Goal: Task Accomplishment & Management: Use online tool/utility

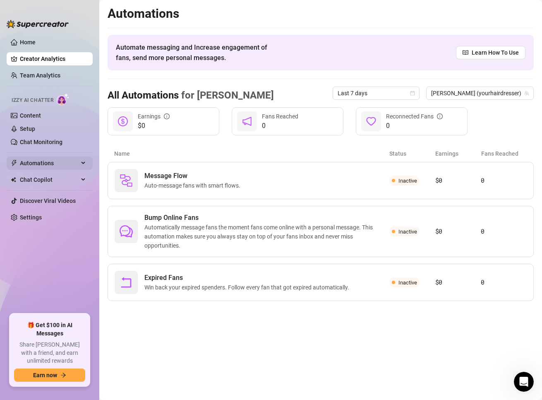
click at [45, 166] on span "Automations" at bounding box center [49, 163] width 59 height 13
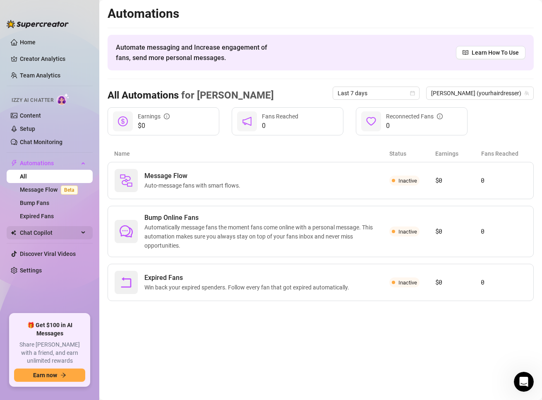
click at [46, 233] on span "Chat Copilot" at bounding box center [49, 232] width 59 height 13
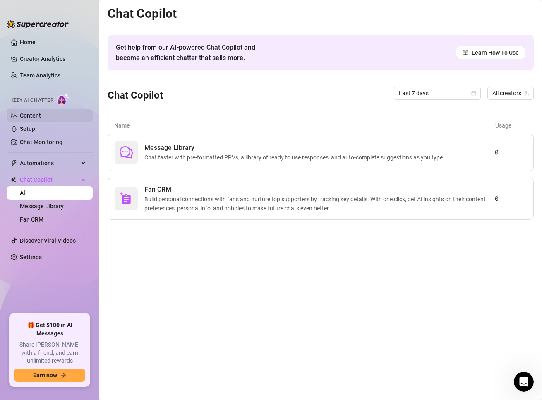
click at [41, 113] on link "Content" at bounding box center [30, 115] width 21 height 7
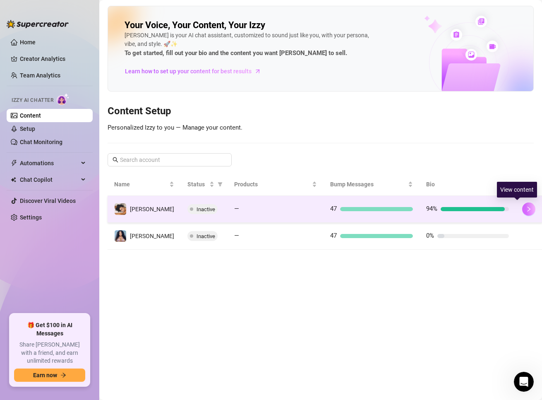
click at [526, 212] on icon "right" at bounding box center [529, 209] width 6 height 6
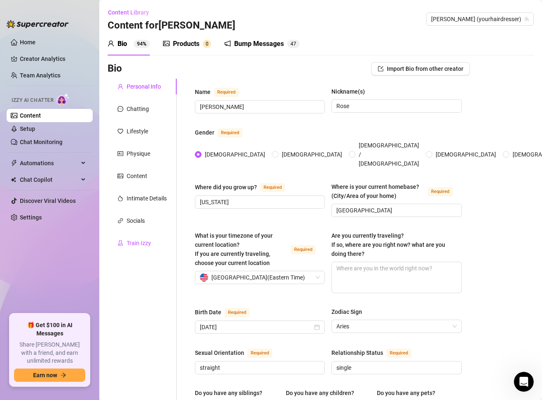
click at [131, 242] on div "Train Izzy" at bounding box center [139, 242] width 24 height 9
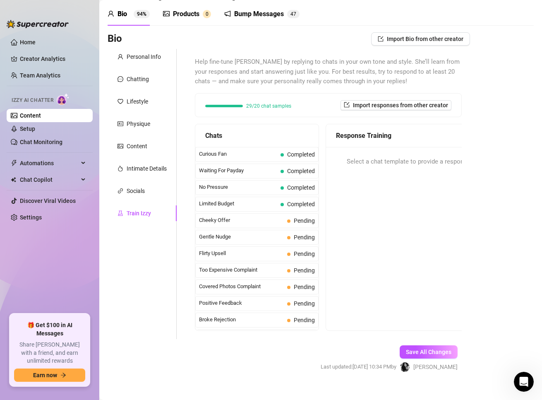
scroll to position [41, 0]
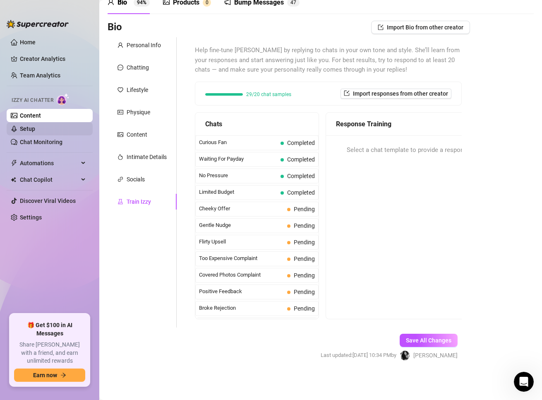
click at [35, 131] on link "Setup" at bounding box center [27, 128] width 15 height 7
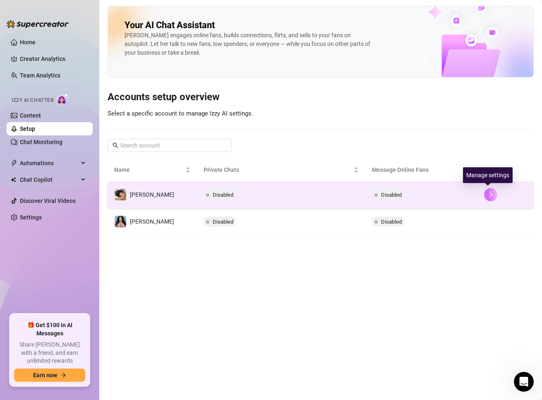
click at [488, 195] on icon "right" at bounding box center [491, 195] width 6 height 6
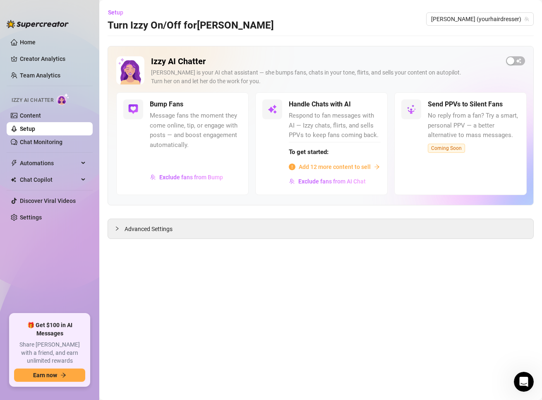
click at [516, 55] on div "Izzy AI Chatter [PERSON_NAME] is your AI chat assistant — she bumps fans, chats…" at bounding box center [321, 125] width 426 height 159
click at [515, 59] on span "button" at bounding box center [515, 60] width 19 height 9
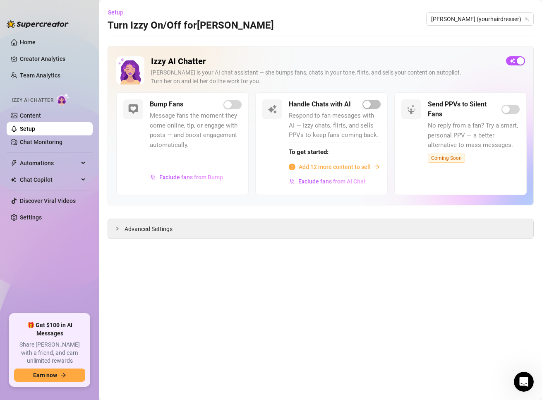
click at [357, 164] on span "Add 12 more content to sell" at bounding box center [335, 166] width 72 height 9
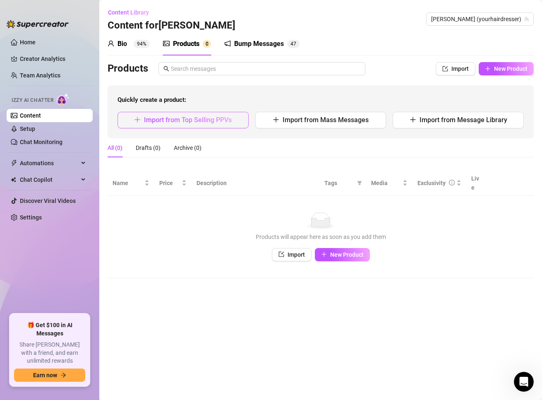
click at [190, 121] on span "Import from Top Selling PPVs" at bounding box center [188, 120] width 88 height 8
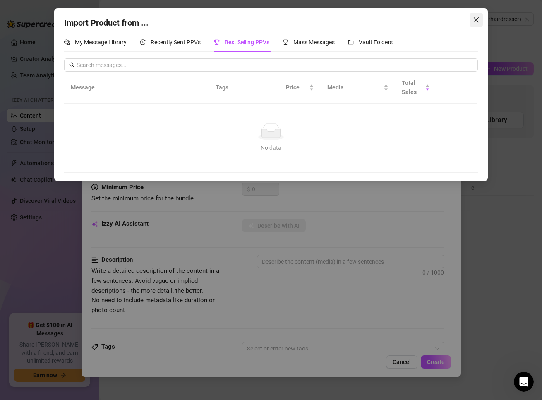
click at [480, 17] on span "Close" at bounding box center [476, 20] width 13 height 7
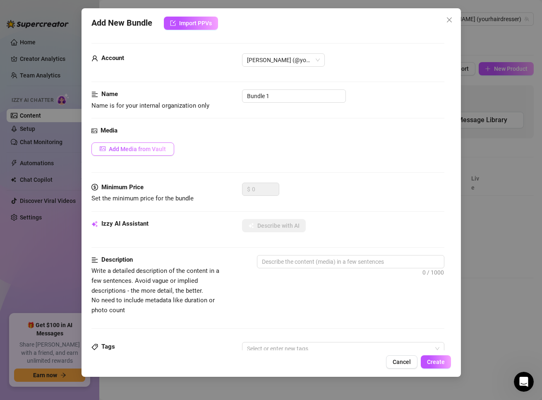
click at [149, 146] on span "Add Media from Vault" at bounding box center [137, 149] width 57 height 7
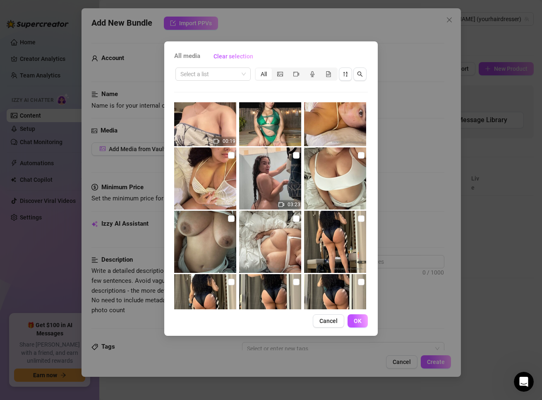
scroll to position [312, 0]
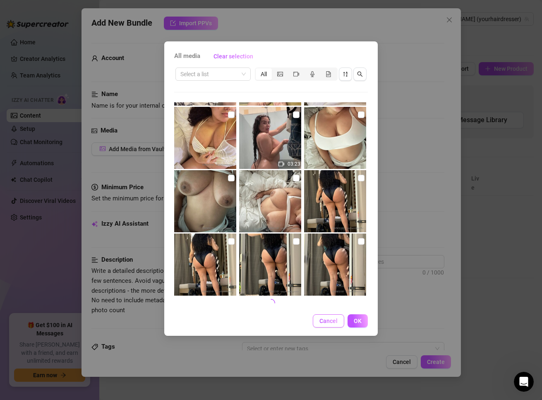
click at [325, 324] on span "Cancel" at bounding box center [329, 321] width 18 height 7
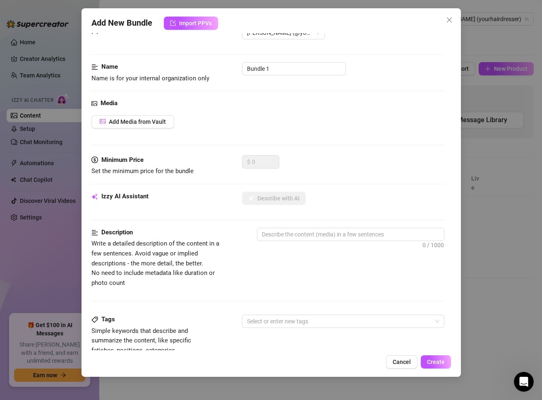
scroll to position [0, 0]
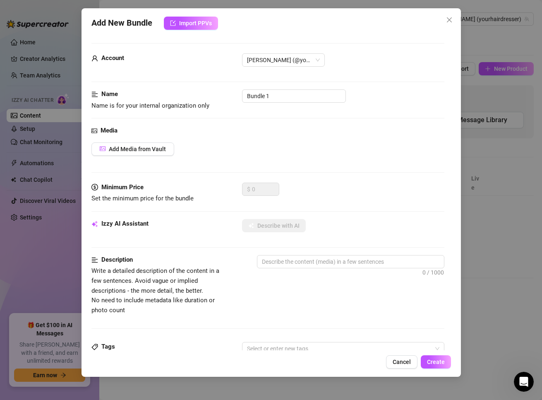
click at [149, 157] on div "Media Add Media from Vault" at bounding box center [268, 154] width 353 height 57
click at [150, 148] on span "Add Media from Vault" at bounding box center [137, 149] width 57 height 7
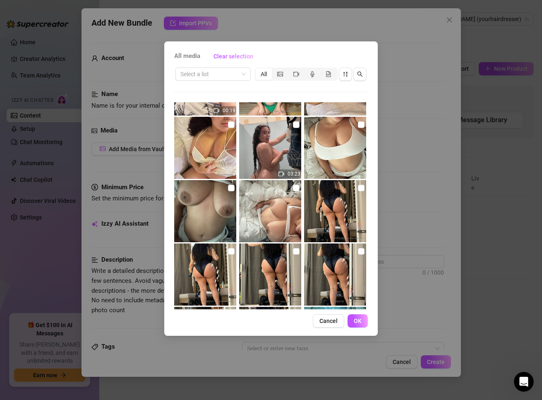
scroll to position [207, 0]
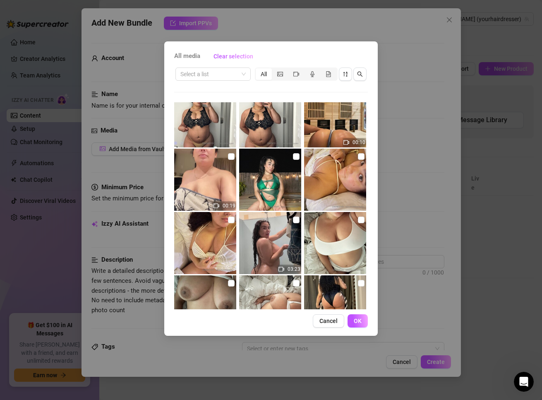
click at [357, 320] on span "OK" at bounding box center [358, 321] width 8 height 7
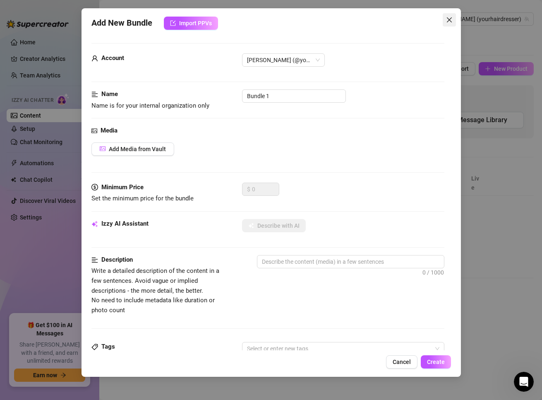
click at [449, 20] on icon "close" at bounding box center [449, 19] width 5 height 5
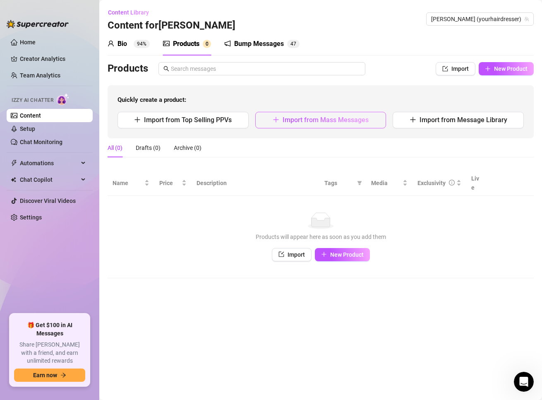
click at [300, 117] on span "Import from Mass Messages" at bounding box center [326, 120] width 86 height 8
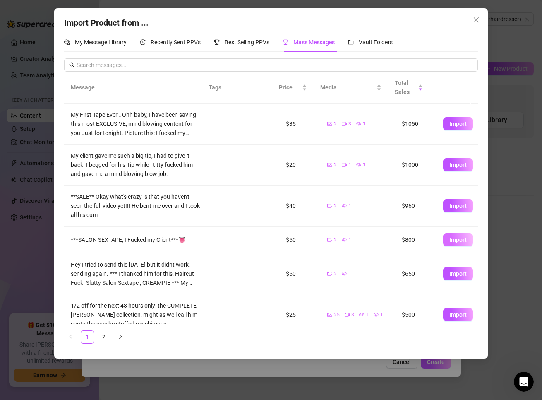
click at [450, 241] on span "Import" at bounding box center [458, 239] width 17 height 7
type textarea "***SALON SEXTAPE, I Fucked my Client***👅"
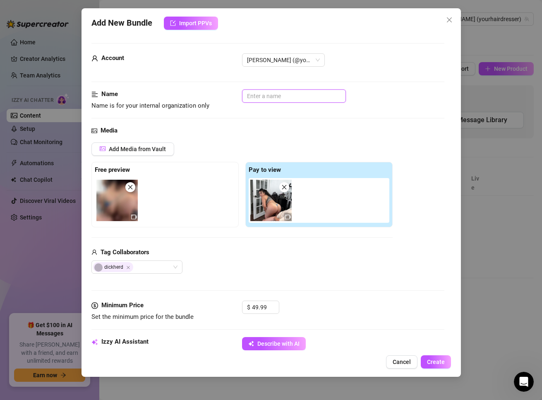
click at [277, 96] on input "text" at bounding box center [294, 95] width 104 height 13
type input "salon sextape"
drag, startPoint x: 265, startPoint y: 305, endPoint x: 212, endPoint y: 309, distance: 53.5
click at [212, 309] on div "Minimum Price Set the minimum price for the bundle $ 49.99" at bounding box center [268, 311] width 353 height 21
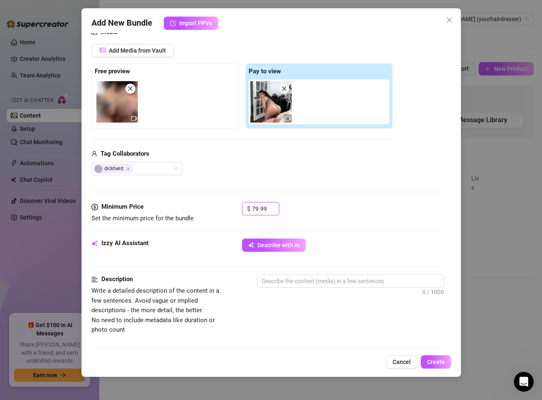
scroll to position [166, 0]
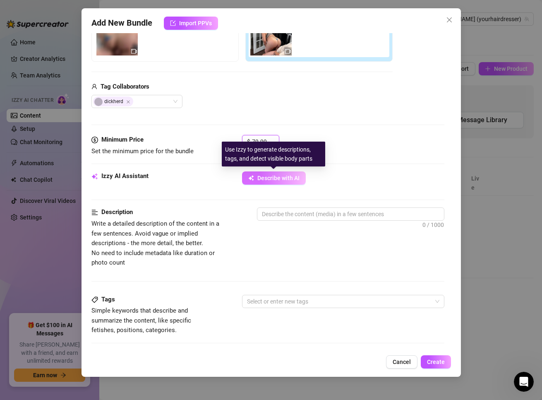
type input "79.99"
click at [276, 181] on span "Describe with AI" at bounding box center [279, 178] width 42 height 7
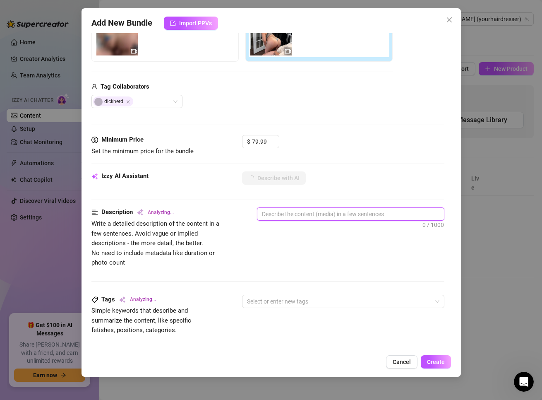
click at [279, 216] on textarea at bounding box center [351, 214] width 187 height 12
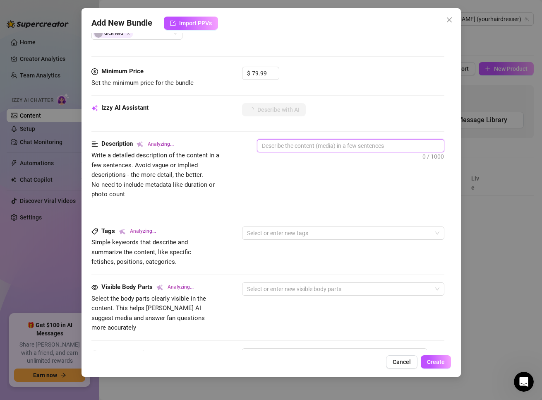
scroll to position [224, 0]
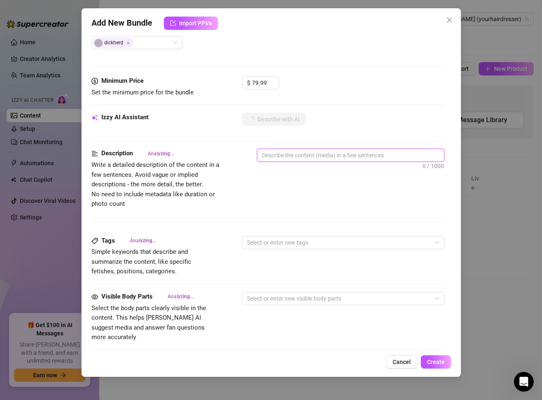
type textarea "s"
type textarea "sa"
type textarea "[PERSON_NAME]"
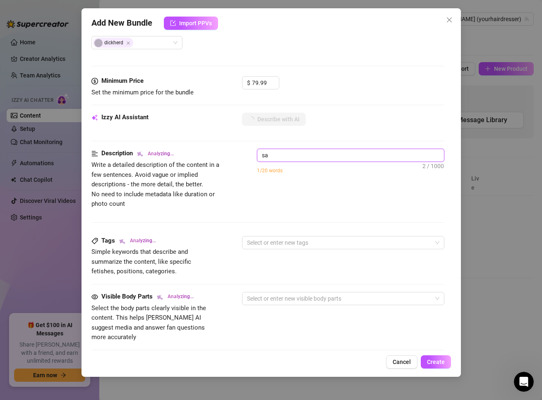
type textarea "[PERSON_NAME]"
type textarea "salon"
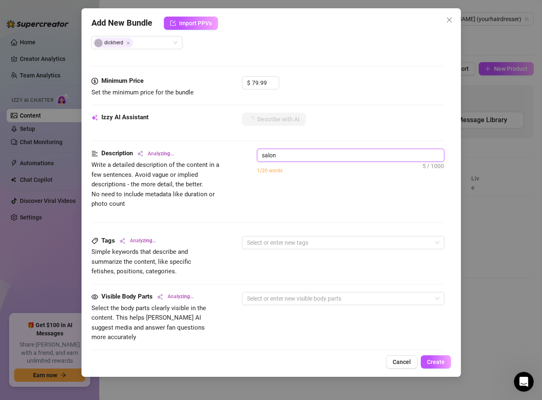
type textarea "salon"
type textarea "salon s"
type textarea "[PERSON_NAME]"
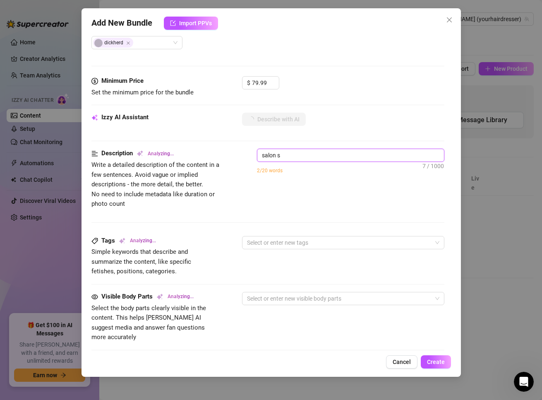
type textarea "[PERSON_NAME]"
type textarea "[PERSON_NAME] wears"
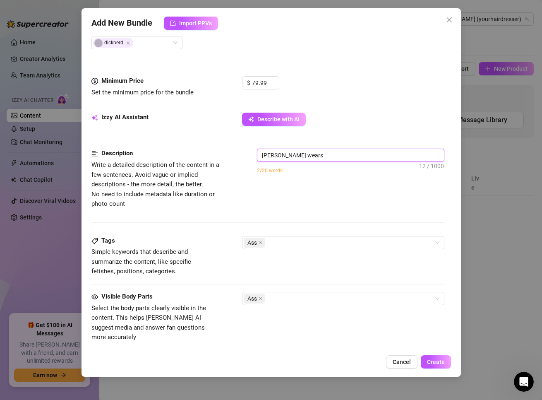
type textarea "[PERSON_NAME] wearse"
type textarea "[PERSON_NAME] wears a"
type textarea "[PERSON_NAME] wears a skimpy"
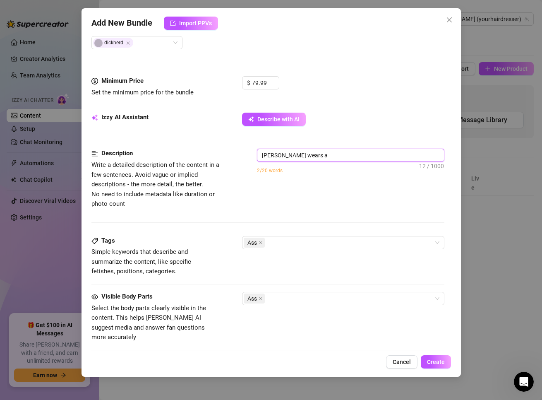
type textarea "[PERSON_NAME] wears a skimpy"
type textarea "[PERSON_NAME] wears a skimpy grey"
type textarea "[PERSON_NAME] wears a skimpy grey bra"
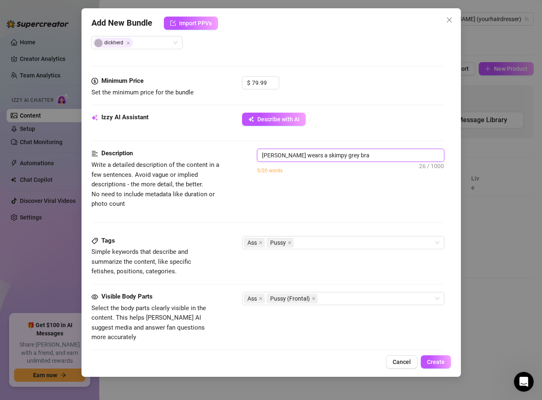
type textarea "[PERSON_NAME] wears a skimpy grey bra and"
type textarea "[PERSON_NAME] wears a skimpy grey bra and thong,"
type textarea "[PERSON_NAME] wears a skimpy grey bra and thong, showing"
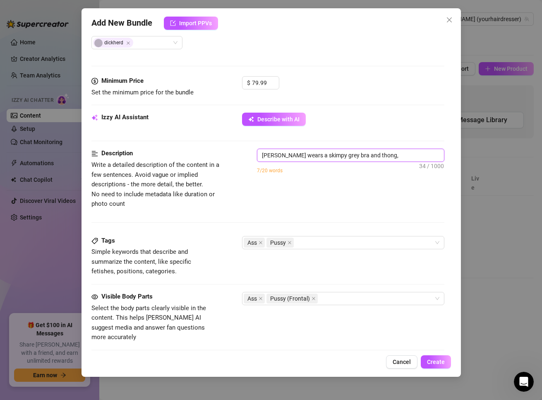
type textarea "[PERSON_NAME] wears a skimpy grey bra and thong, showing"
type textarea "[PERSON_NAME] wears a skimpy grey bra and thong, showing off"
type textarea "[PERSON_NAME] wears a skimpy grey bra and thong, showing off her"
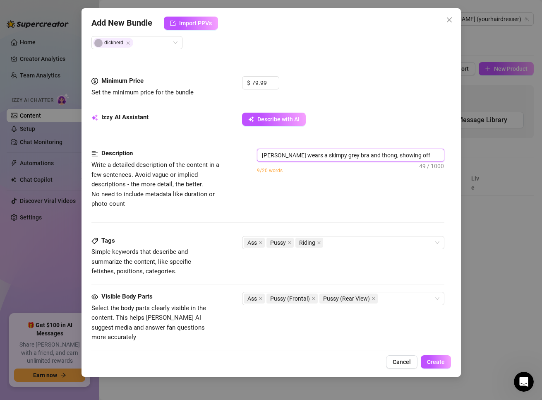
type textarea "[PERSON_NAME] wears a skimpy grey bra and thong, showing off her thick"
type textarea "[PERSON_NAME] wears a skimpy grey bra and thong, showing off her thick ass"
type textarea "[PERSON_NAME] wears a skimpy grey bra and thong, showing off her thick ass and"
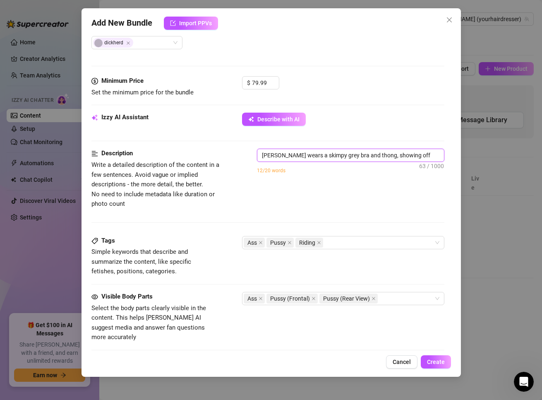
type textarea "[PERSON_NAME] wears a skimpy grey bra and thong, showing off her thick ass and"
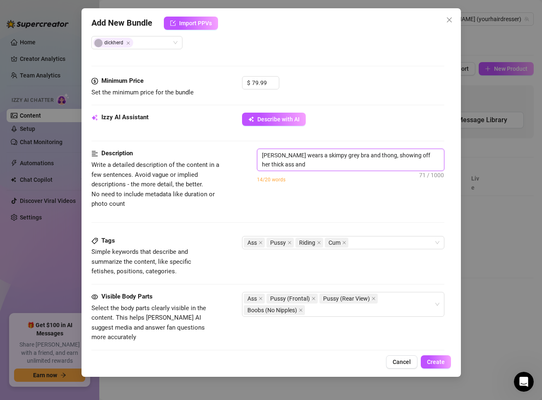
type textarea "[PERSON_NAME] wears a skimpy grey bra and thong, showing off her thick ass and …"
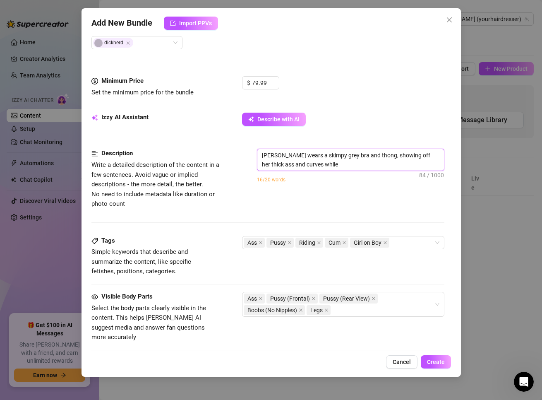
type textarea "[PERSON_NAME] wears a skimpy grey bra and thong, showing off her thick ass and …"
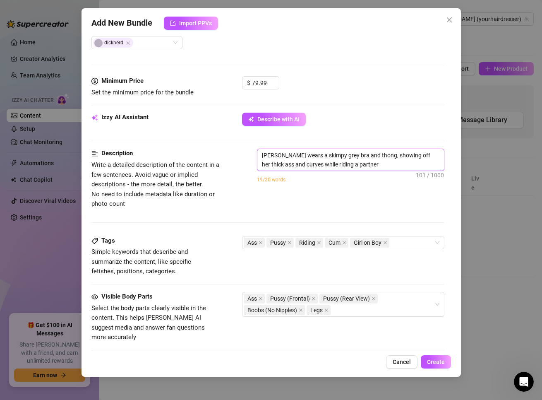
type textarea "[PERSON_NAME] wears a skimpy grey bra and thong, showing off her thick ass and …"
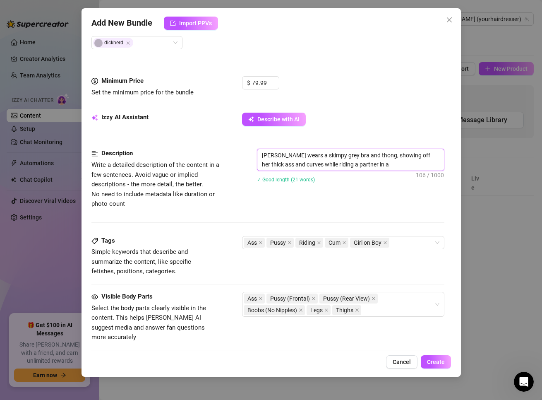
type textarea "[PERSON_NAME] wears a skimpy grey bra and thong, showing off her thick ass and …"
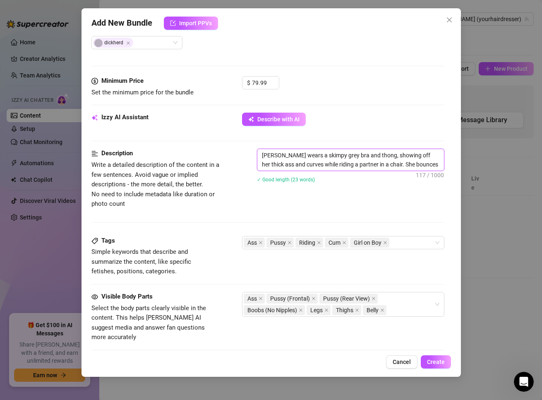
type textarea "[PERSON_NAME] wears a skimpy grey bra and thong, showing off her thick ass and …"
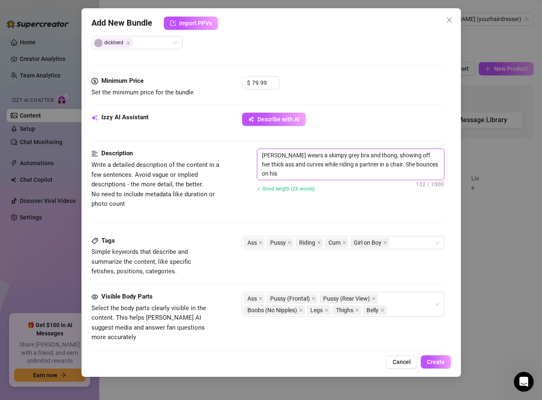
type textarea "[PERSON_NAME] wears a skimpy grey bra and thong, showing off her thick ass and …"
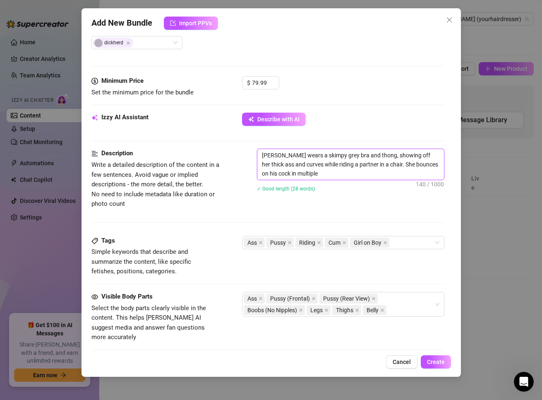
type textarea "[PERSON_NAME] wears a skimpy grey bra and thong, showing off her thick ass and …"
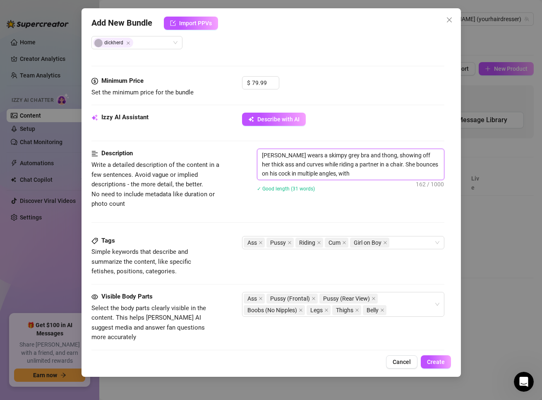
type textarea "[PERSON_NAME] wears a skimpy grey bra and thong, showing off her thick ass and …"
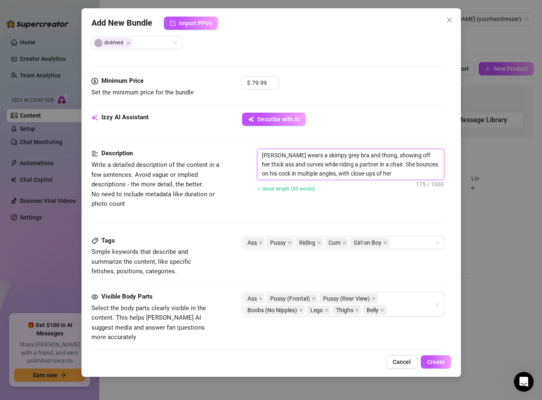
type textarea "[PERSON_NAME] wears a skimpy grey bra and thong, showing off her thick ass and …"
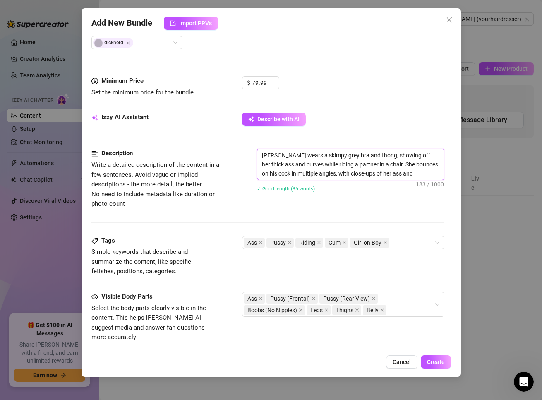
type textarea "[PERSON_NAME] wears a skimpy grey bra and thong, showing off her thick ass and …"
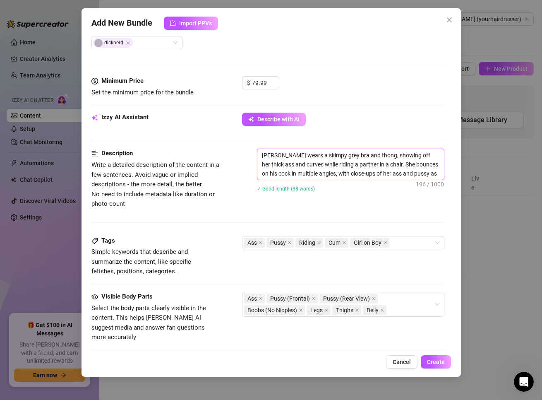
type textarea "[PERSON_NAME] wears a skimpy grey bra and thong, showing off her thick ass and …"
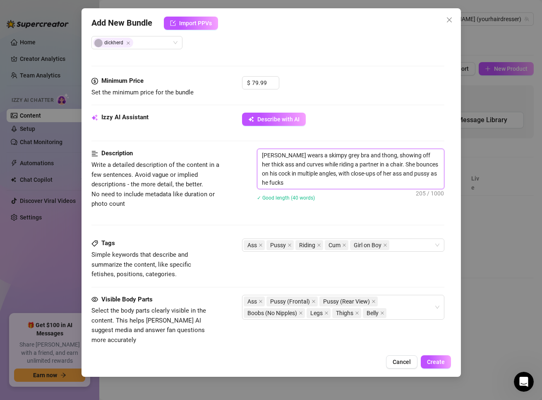
type textarea "[PERSON_NAME] wears a skimpy grey bra and thong, showing off her thick ass and …"
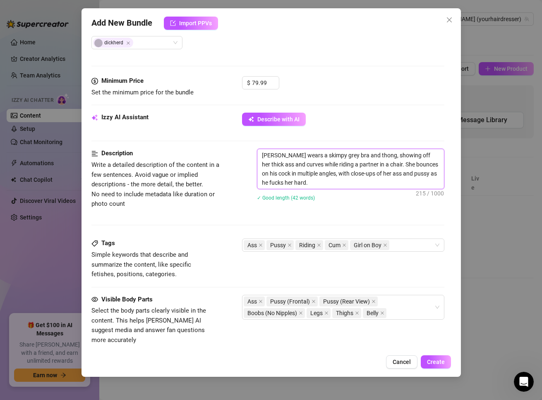
type textarea "[PERSON_NAME] wears a skimpy grey bra and thong, showing off her thick ass and …"
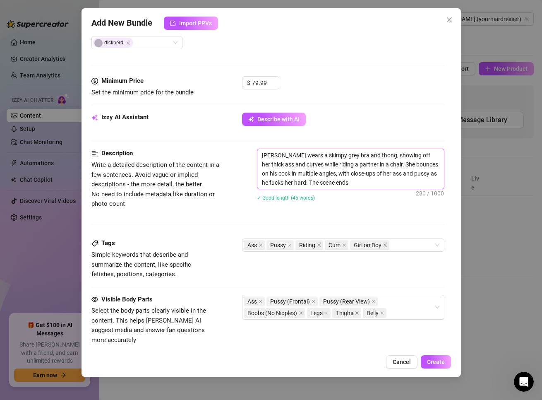
type textarea "[PERSON_NAME] wears a skimpy grey bra and thong, showing off her thick ass and …"
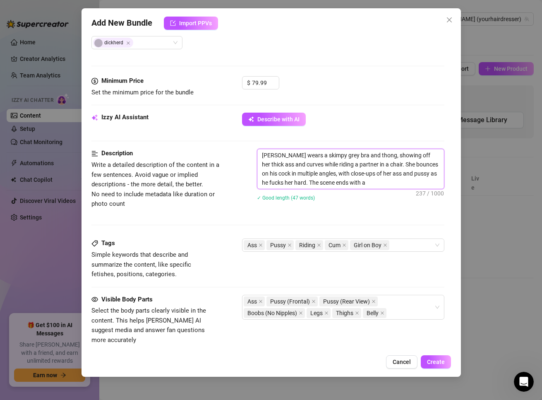
type textarea "[PERSON_NAME] wears a skimpy grey bra and thong, showing off her thick ass and …"
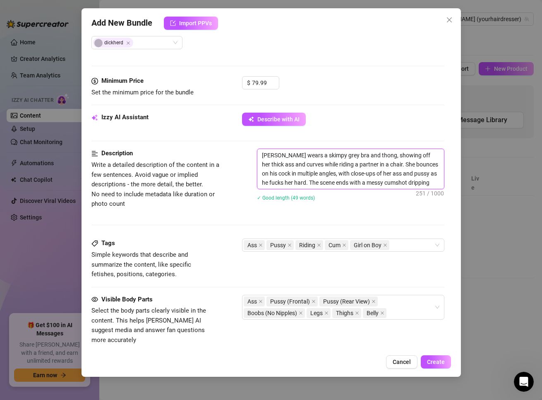
type textarea "[PERSON_NAME] wears a skimpy grey bra and thong, showing off her thick ass and …"
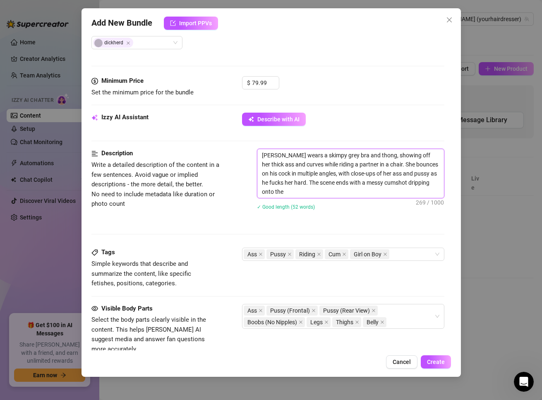
type textarea "[PERSON_NAME] wears a skimpy grey bra and thong, showing off her thick ass and …"
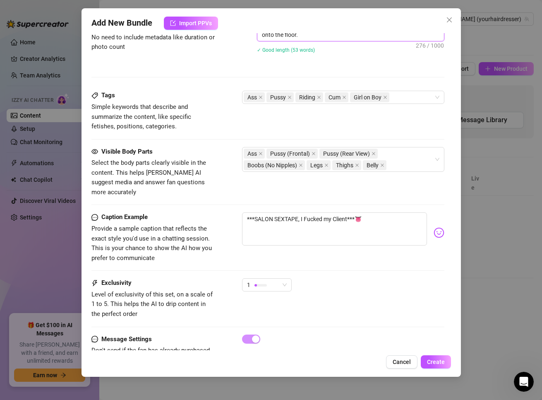
scroll to position [402, 0]
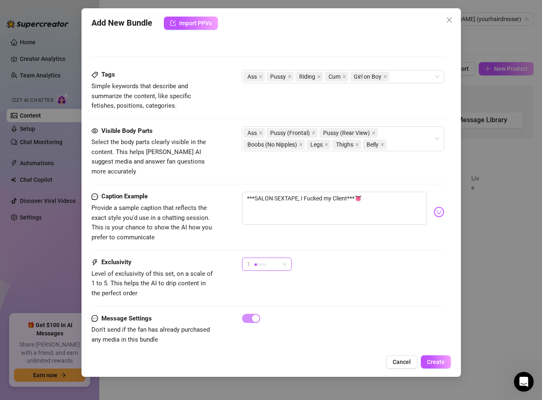
click at [267, 258] on div "1" at bounding box center [263, 264] width 32 height 12
type textarea "[PERSON_NAME] wears a skimpy grey bra and thong, showing off her thick ass and …"
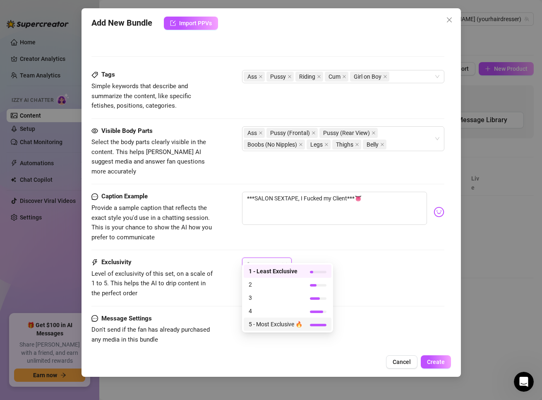
click at [286, 323] on span "5 - Most Exclusive 🔥" at bounding box center [276, 324] width 54 height 9
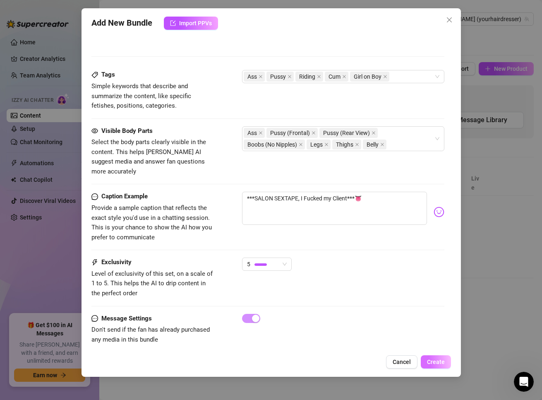
click at [429, 362] on span "Create" at bounding box center [436, 362] width 18 height 7
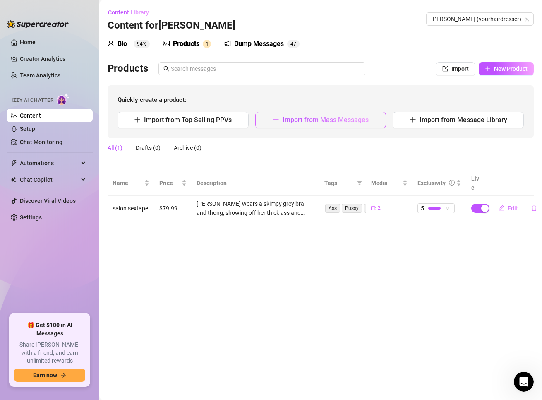
click at [357, 122] on span "Import from Mass Messages" at bounding box center [326, 120] width 86 height 8
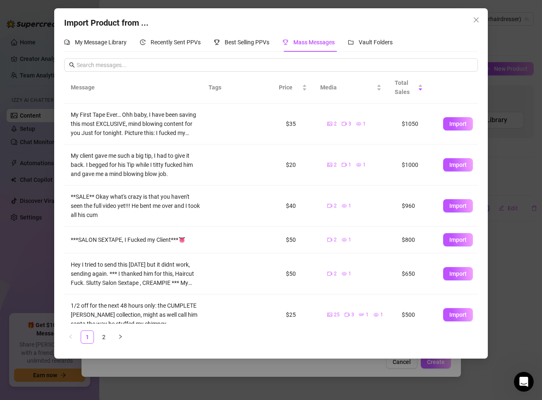
scroll to position [124, 0]
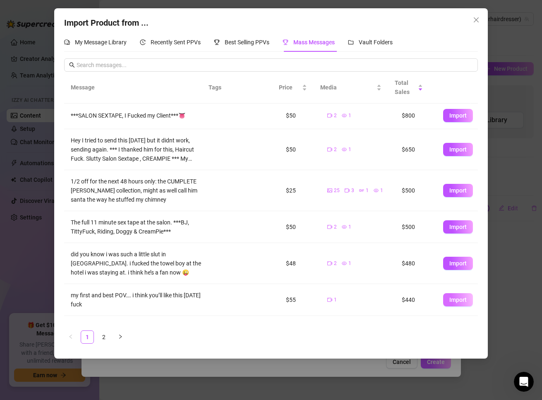
click at [451, 297] on span "Import" at bounding box center [458, 299] width 17 height 7
type textarea "my first and best POV…. i think you’ll like this [DATE] fuck"
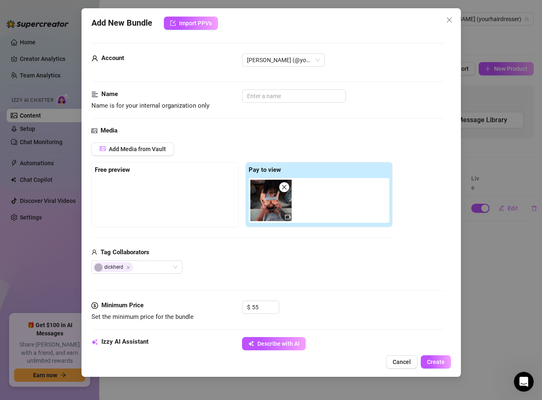
click at [149, 196] on div at bounding box center [165, 198] width 141 height 41
drag, startPoint x: 258, startPoint y: 305, endPoint x: 227, endPoint y: 303, distance: 31.1
click at [227, 303] on div "Minimum Price Set the minimum price for the bundle $ 55" at bounding box center [268, 311] width 353 height 21
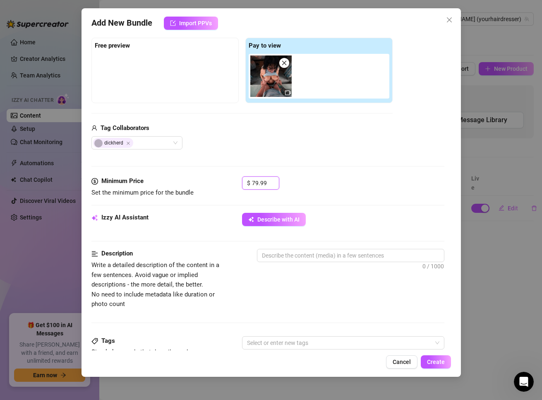
scroll to position [0, 0]
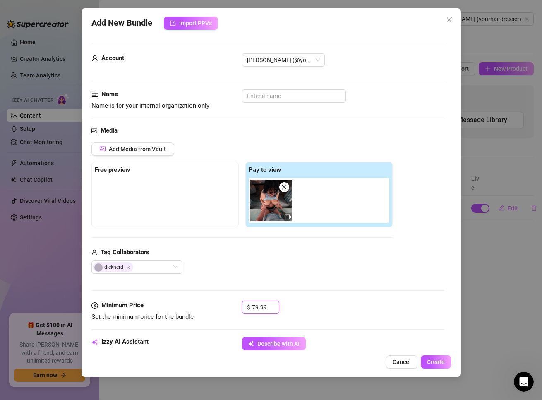
type input "79.99"
click at [160, 203] on div at bounding box center [165, 198] width 141 height 41
click at [115, 202] on div at bounding box center [165, 198] width 141 height 41
click at [154, 151] on span "Add Media from Vault" at bounding box center [137, 149] width 57 height 7
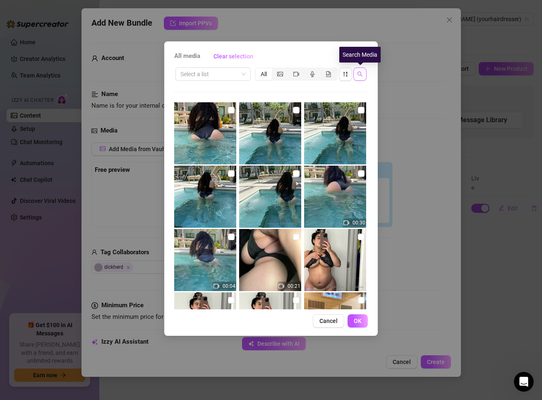
click at [363, 75] on icon "search" at bounding box center [360, 74] width 6 height 6
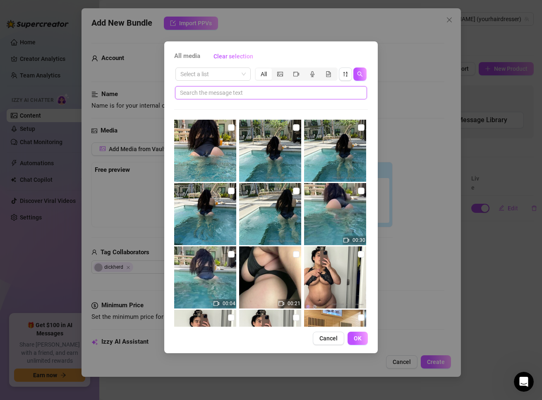
click at [305, 90] on input "text" at bounding box center [268, 92] width 176 height 9
type input "sextape"
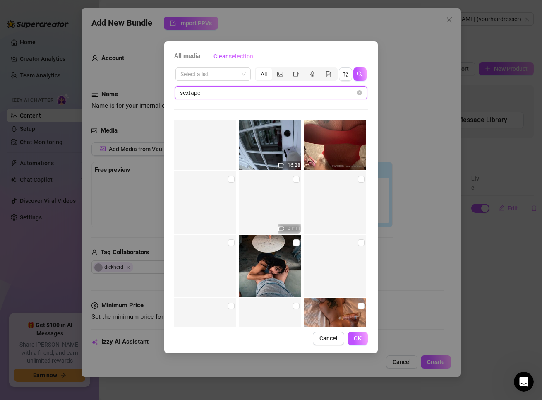
scroll to position [943, 0]
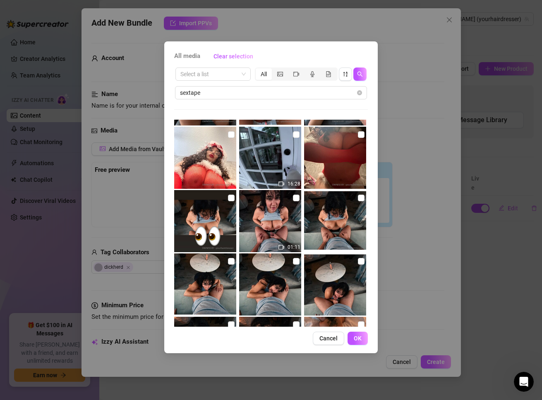
click at [222, 230] on img at bounding box center [205, 221] width 62 height 62
checkbox input "true"
click at [359, 337] on span "OK" at bounding box center [358, 338] width 8 height 7
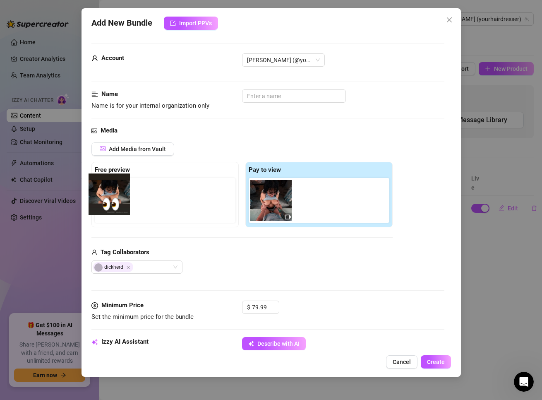
drag, startPoint x: 318, startPoint y: 209, endPoint x: 101, endPoint y: 205, distance: 216.2
click at [101, 205] on div "Free preview Pay to view" at bounding box center [242, 194] width 301 height 65
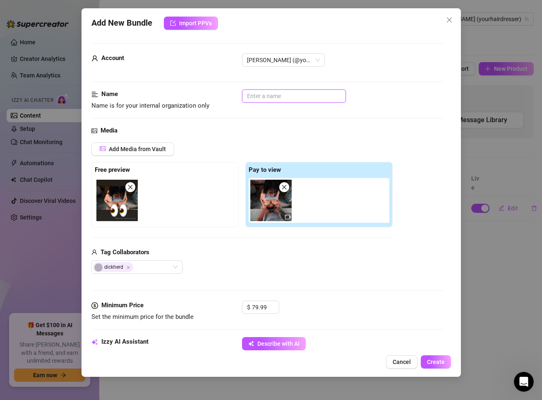
click at [278, 99] on input "text" at bounding box center [294, 95] width 104 height 13
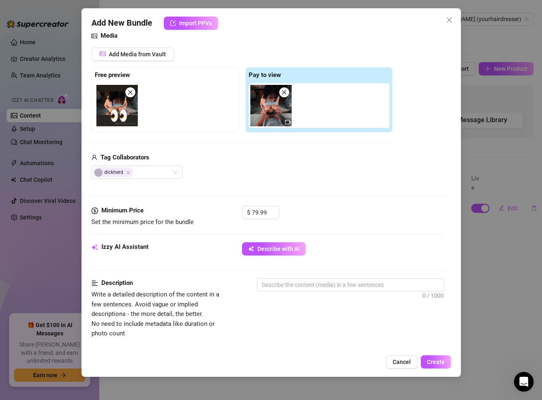
scroll to position [166, 0]
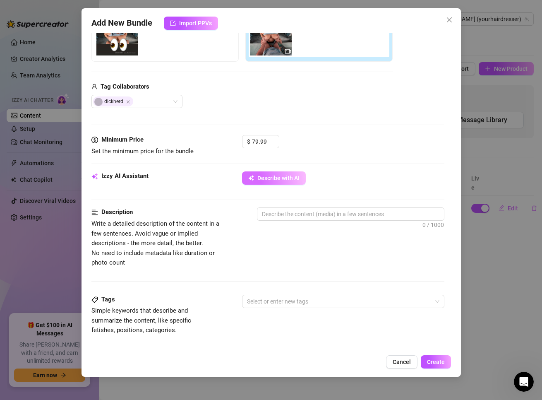
type input "[DATE] Fuck"
click at [279, 181] on span "Describe with AI" at bounding box center [279, 178] width 42 height 7
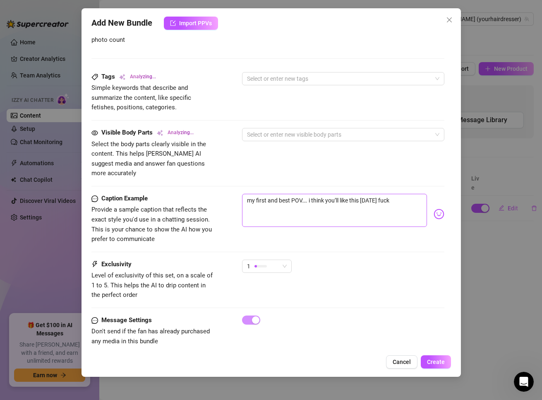
scroll to position [390, 0]
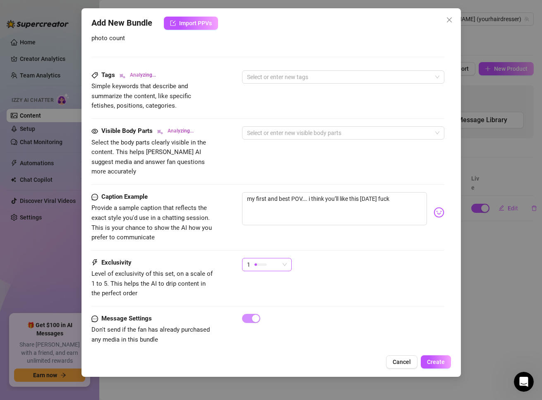
click at [276, 258] on div "1" at bounding box center [263, 264] width 32 height 12
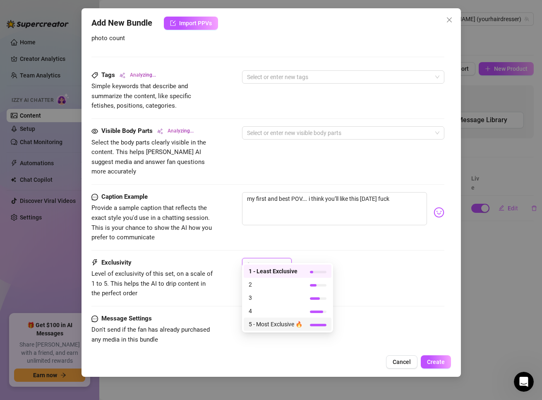
click at [271, 321] on span "5 - Most Exclusive 🔥" at bounding box center [276, 324] width 54 height 9
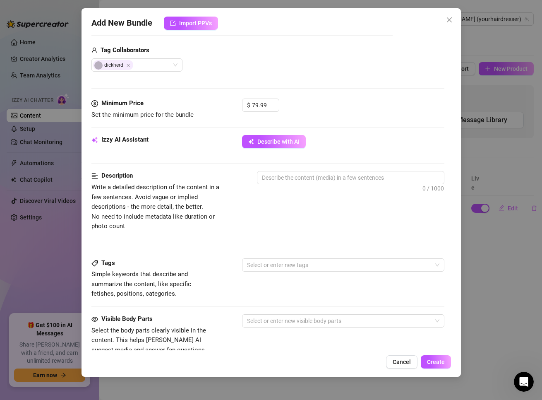
scroll to position [166, 0]
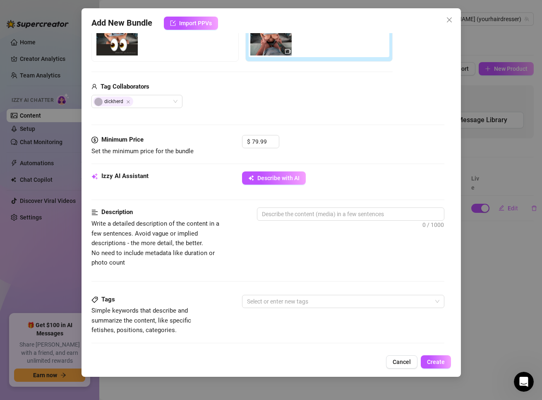
click at [292, 187] on div "Izzy AI Assistant Describe with AI" at bounding box center [268, 181] width 353 height 21
click at [291, 183] on button "Describe with AI" at bounding box center [274, 177] width 64 height 13
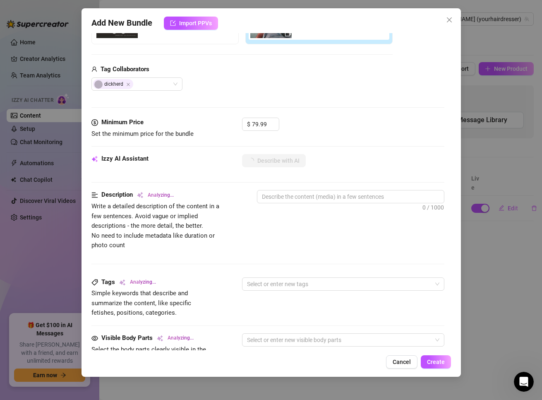
scroll to position [59, 0]
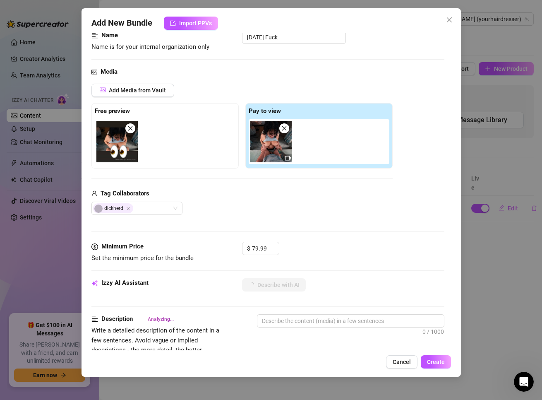
type textarea "[PERSON_NAME]"
type textarea "[PERSON_NAME] is"
type textarea "[PERSON_NAME] is fully"
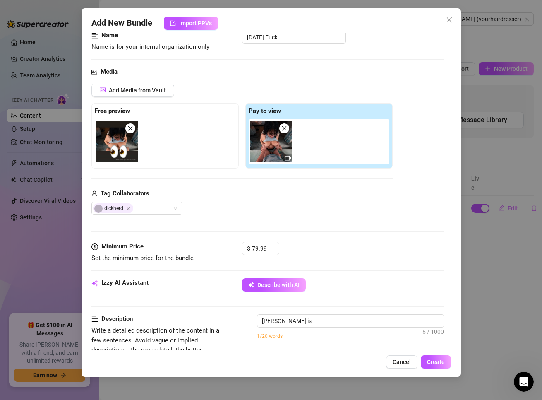
type textarea "[PERSON_NAME] is fully"
type textarea "[PERSON_NAME] is fully naked,"
type textarea "[PERSON_NAME] is fully naked, riding"
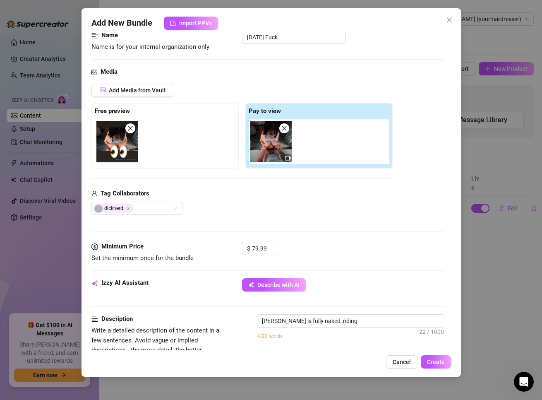
type textarea "[PERSON_NAME] is fully naked, riding a"
type textarea "[PERSON_NAME] is fully naked, riding a partner’s"
type textarea "[PERSON_NAME] is fully naked, riding a partner’s cock"
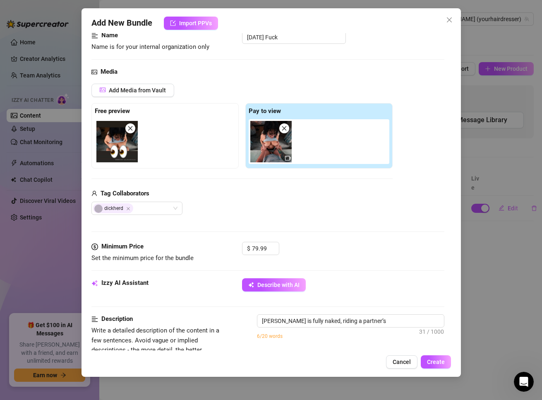
type textarea "[PERSON_NAME] is fully naked, riding a partner’s cock"
type textarea "[PERSON_NAME] is fully naked, riding a partner’s cock in"
type textarea "[PERSON_NAME] is fully naked, riding a partner’s cock in reverse"
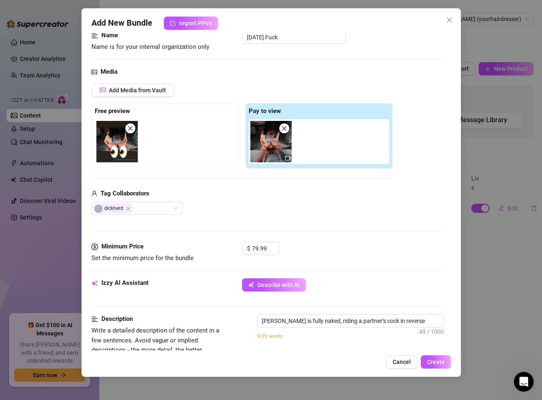
type textarea "[PERSON_NAME] is fully naked, riding a partner’s cock in reverse cowgirl,"
type textarea "[PERSON_NAME] is fully naked, riding a partner’s cock in reverse cowgirl, her"
type textarea "[PERSON_NAME] is fully naked, riding a partner’s cock in reverse cowgirl, her b…"
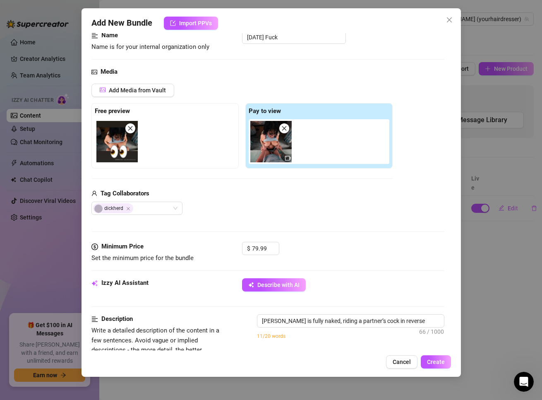
type textarea "[PERSON_NAME] is fully naked, riding a partner’s cock in reverse cowgirl, her b…"
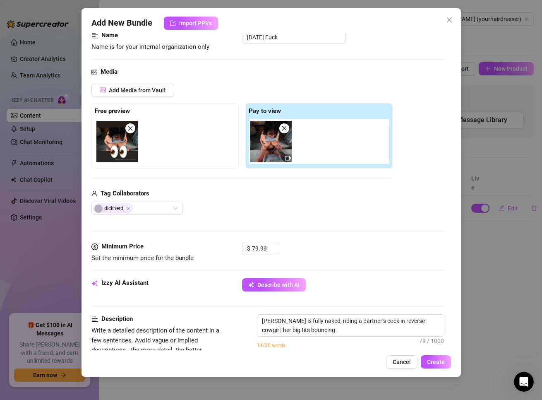
type textarea "[PERSON_NAME] is fully naked, riding a partner’s cock in reverse cowgirl, her b…"
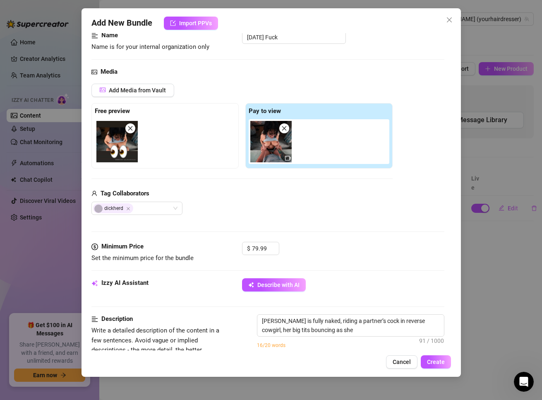
type textarea "[PERSON_NAME] is fully naked, riding a partner’s cock in reverse cowgirl, her b…"
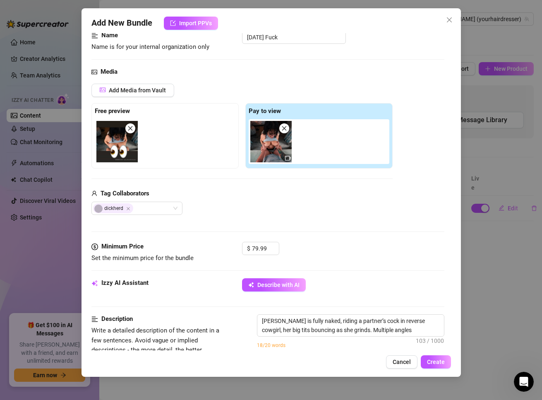
type textarea "[PERSON_NAME] is fully naked, riding a partner’s cock in reverse cowgirl, her b…"
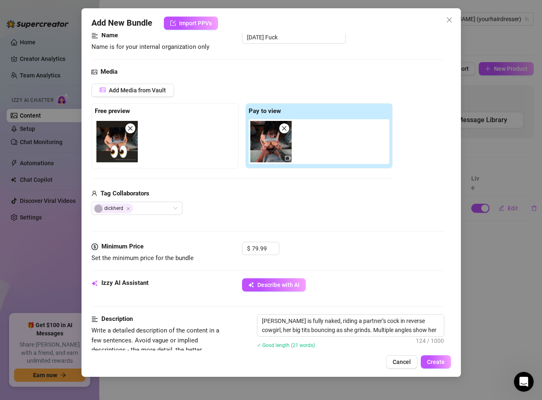
type textarea "[PERSON_NAME] is fully naked, riding a partner’s cock in reverse cowgirl, her b…"
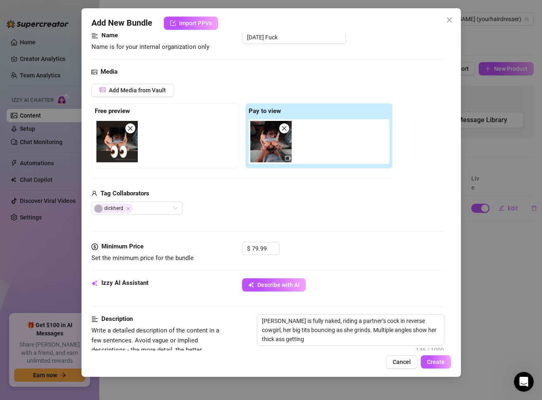
type textarea "[PERSON_NAME] is fully naked, riding a partner’s cock in reverse cowgirl, her b…"
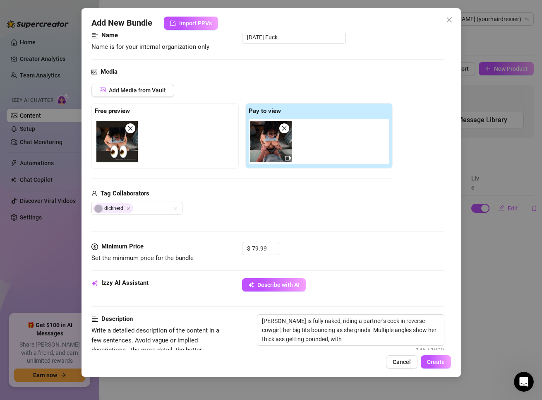
type textarea "[PERSON_NAME] is fully naked, riding a partner’s cock in reverse cowgirl, her b…"
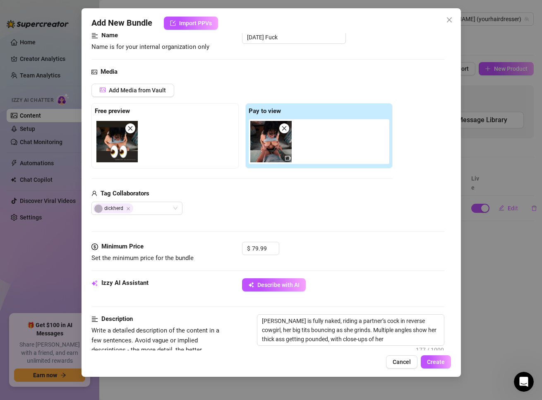
type textarea "[PERSON_NAME] is fully naked, riding a partner’s cock in reverse cowgirl, her b…"
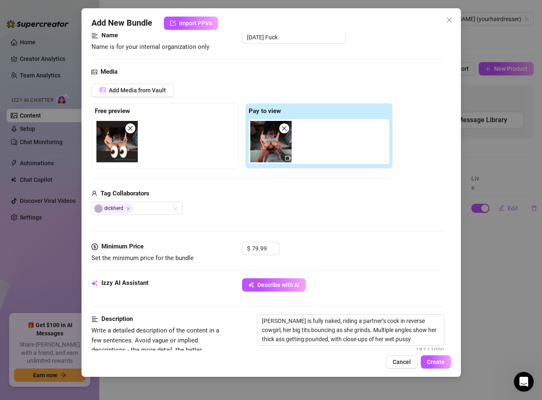
type textarea "[PERSON_NAME] is fully naked, riding a partner’s cock in reverse cowgirl, her b…"
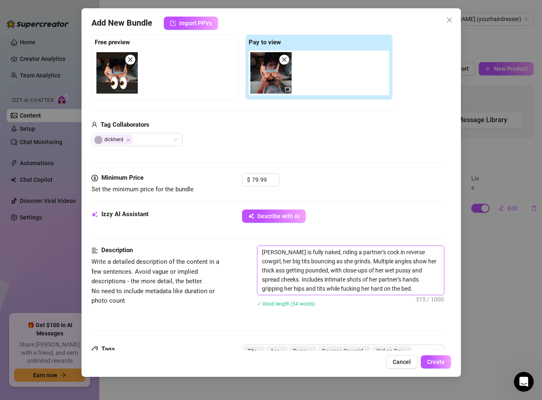
scroll to position [142, 0]
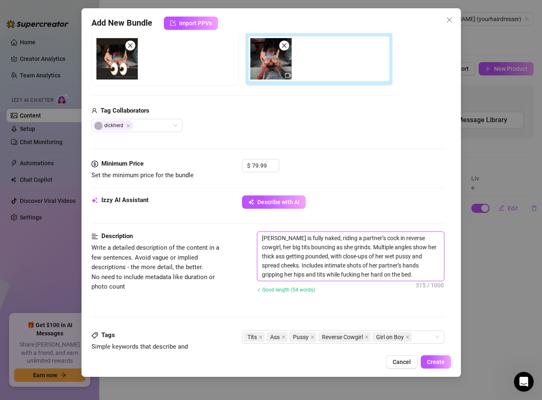
click at [332, 235] on textarea "[PERSON_NAME] is fully naked, riding a partner’s cock in reverse cowgirl, her b…" at bounding box center [351, 256] width 187 height 49
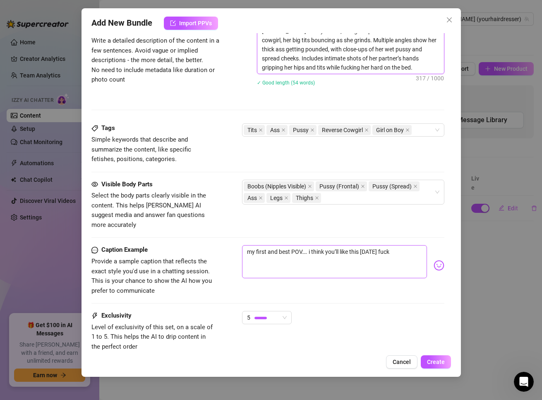
scroll to position [390, 0]
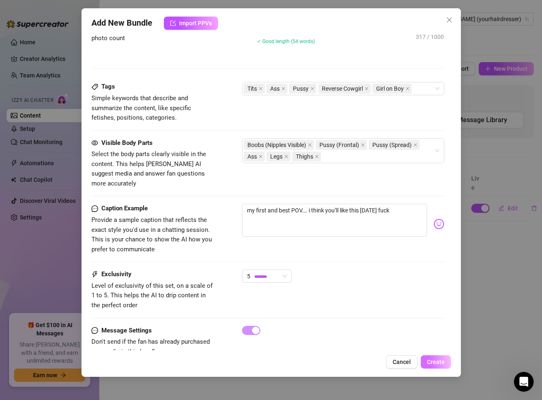
click at [429, 357] on button "Create" at bounding box center [436, 361] width 30 height 13
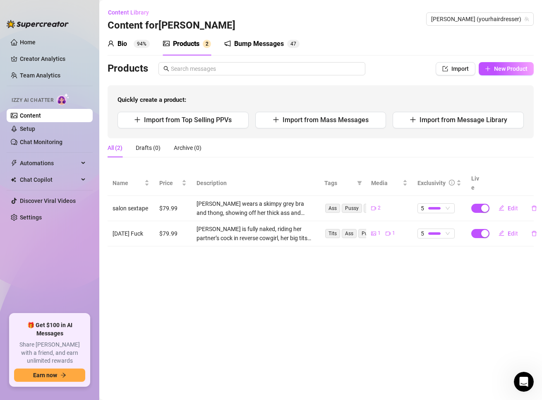
click at [124, 39] on div "Bio" at bounding box center [123, 44] width 10 height 10
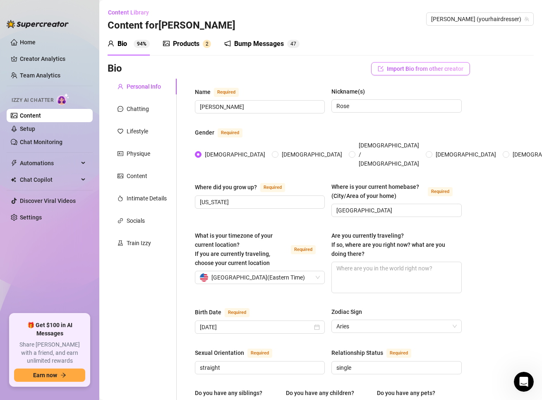
click at [409, 71] on span "Import Bio from other creator" at bounding box center [425, 68] width 77 height 7
click at [131, 151] on div "Physique" at bounding box center [139, 153] width 24 height 9
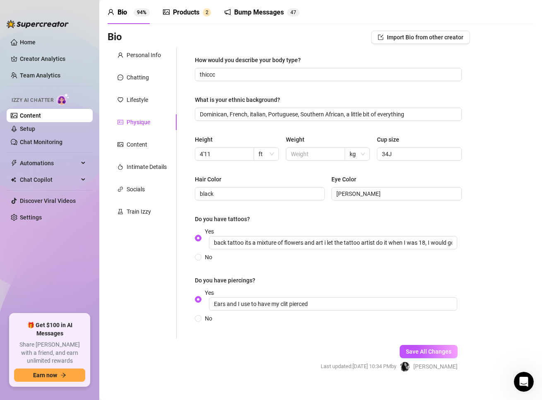
scroll to position [43, 0]
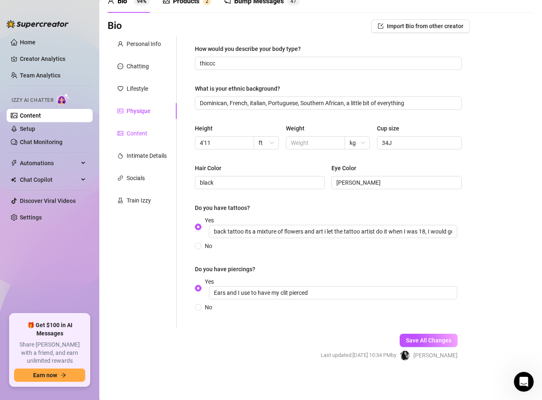
click at [142, 130] on div "Content" at bounding box center [137, 133] width 21 height 9
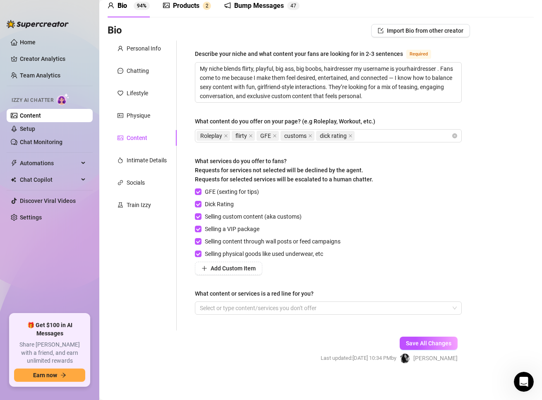
scroll to position [41, 0]
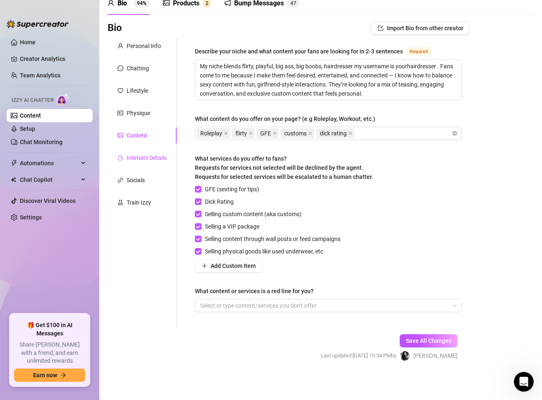
click at [136, 160] on div "Intimate Details" at bounding box center [147, 157] width 40 height 9
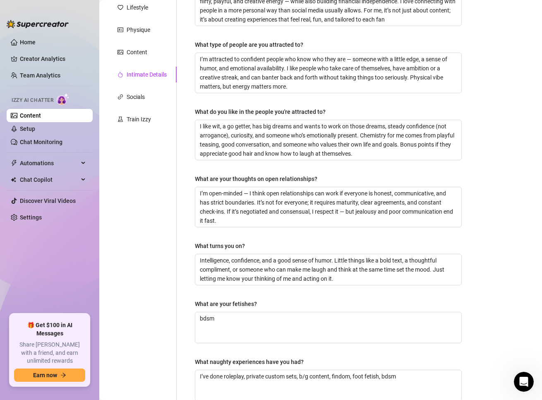
scroll to position [89, 0]
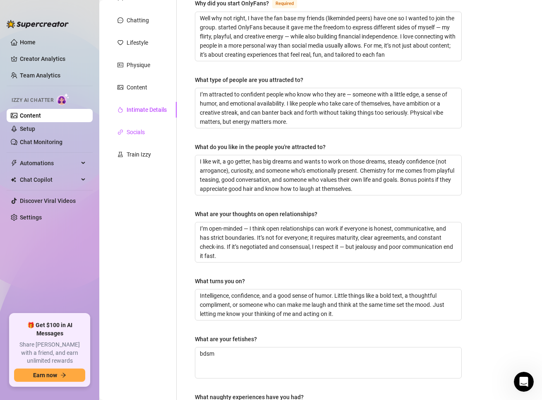
click at [138, 129] on div "Socials" at bounding box center [136, 132] width 18 height 9
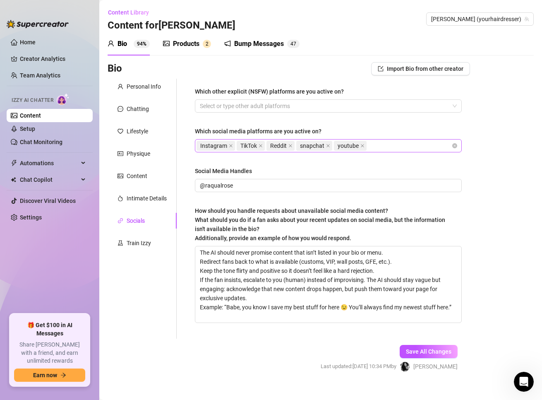
scroll to position [11, 0]
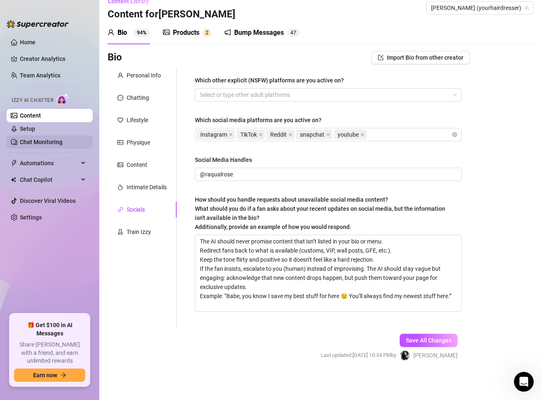
click at [59, 143] on link "Chat Monitoring" at bounding box center [41, 142] width 43 height 7
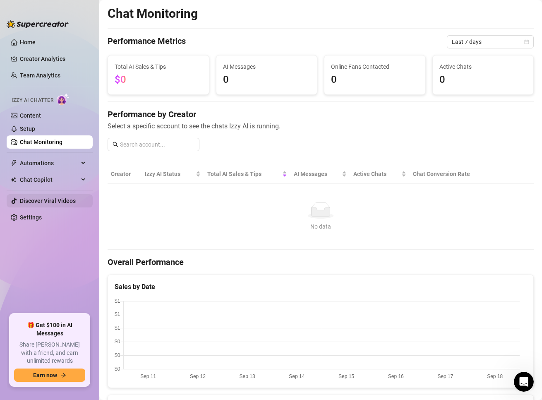
click at [32, 198] on link "Discover Viral Videos" at bounding box center [48, 201] width 56 height 7
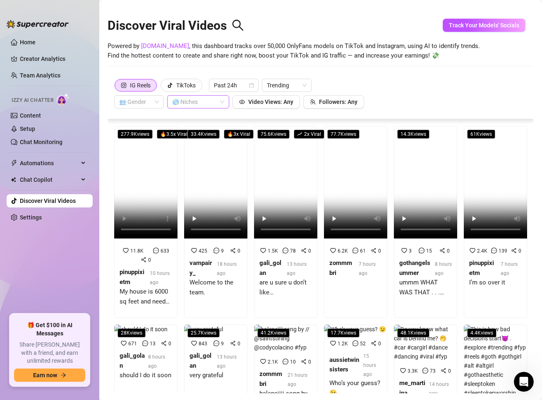
click at [206, 100] on div at bounding box center [194, 102] width 50 height 12
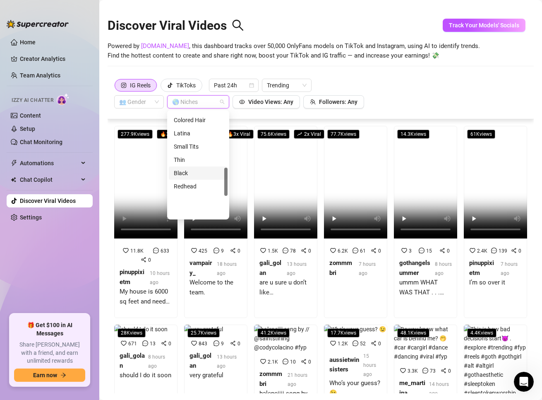
scroll to position [209, 0]
click at [202, 137] on div "Big Ass" at bounding box center [198, 134] width 49 height 9
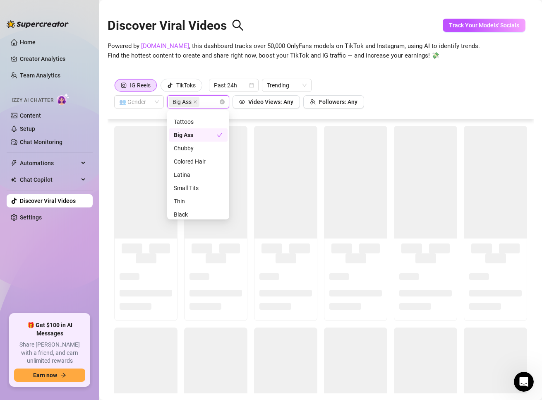
click at [423, 99] on div "IG Reels TikToks Past 24h Trending 👥 Gender Big Ass Video Views: Any Followers:…" at bounding box center [320, 94] width 413 height 30
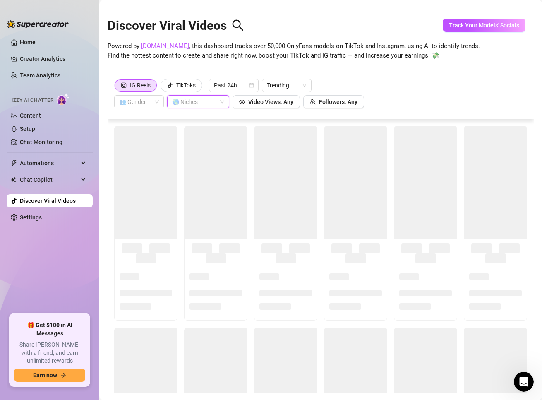
click at [187, 106] on div at bounding box center [194, 102] width 50 height 12
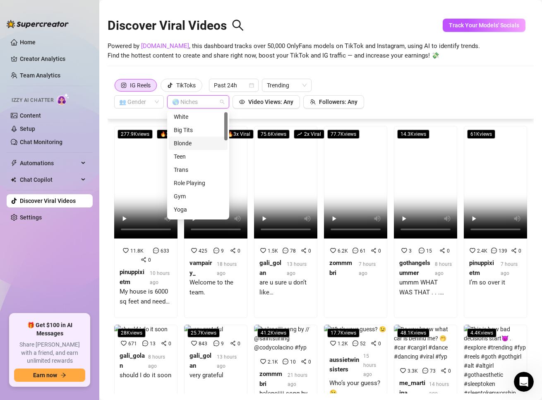
scroll to position [0, 0]
click at [195, 135] on div "Big Tits" at bounding box center [198, 131] width 49 height 9
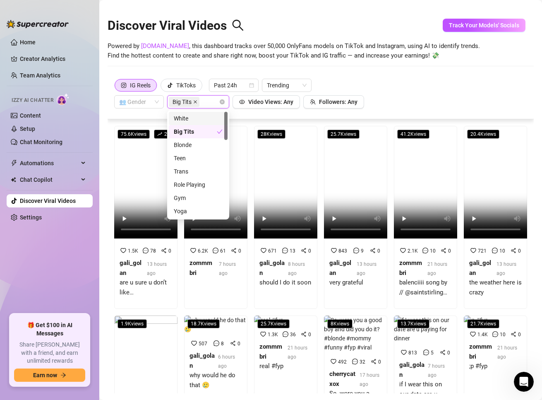
click at [194, 98] on span at bounding box center [195, 101] width 4 height 9
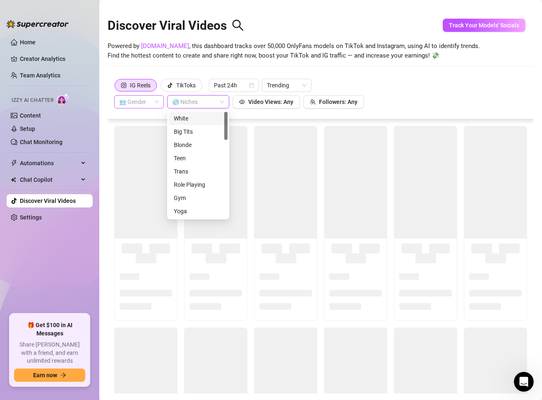
click at [154, 104] on span at bounding box center [139, 102] width 40 height 12
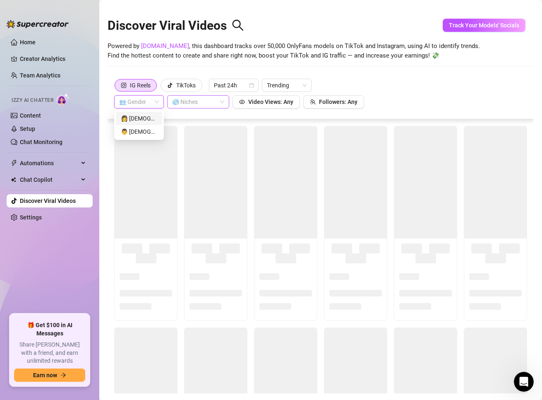
click at [136, 119] on div "👩 [DEMOGRAPHIC_DATA]" at bounding box center [139, 118] width 36 height 9
